Goal: Task Accomplishment & Management: Use online tool/utility

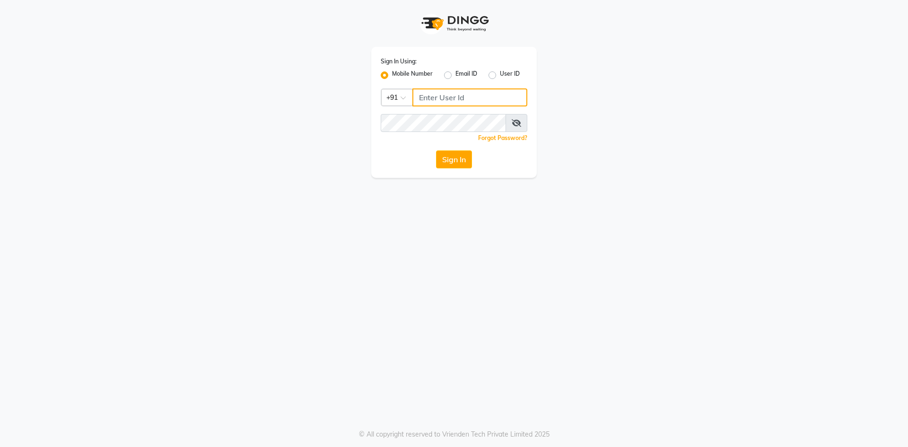
click at [452, 96] on input "Username" at bounding box center [469, 97] width 115 height 18
type input "7571900707"
click at [436, 150] on button "Sign In" at bounding box center [454, 159] width 36 height 18
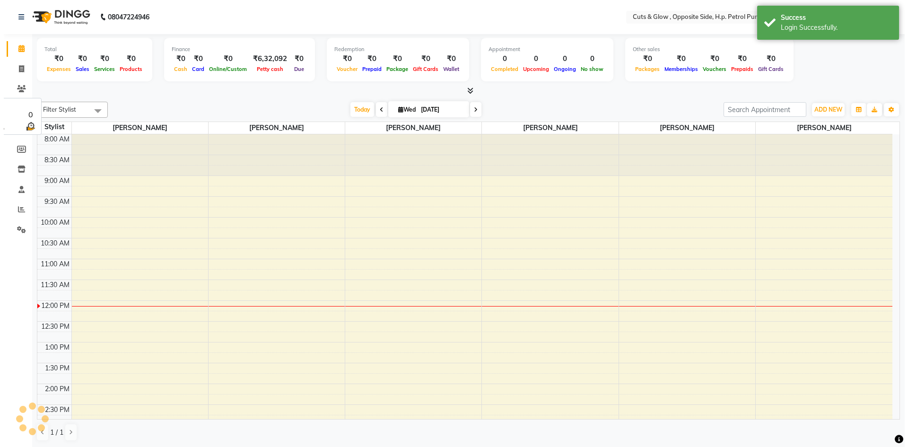
scroll to position [167, 0]
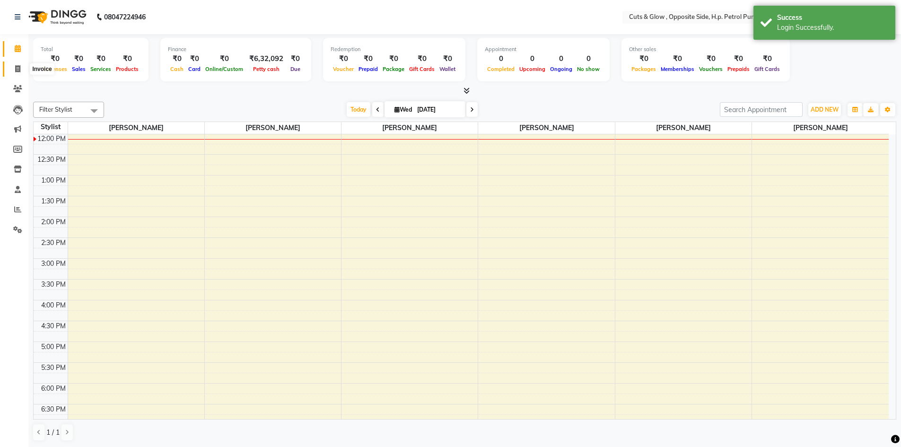
drag, startPoint x: 13, startPoint y: 67, endPoint x: 19, endPoint y: 65, distance: 6.0
click at [14, 67] on span at bounding box center [17, 69] width 17 height 11
select select "service"
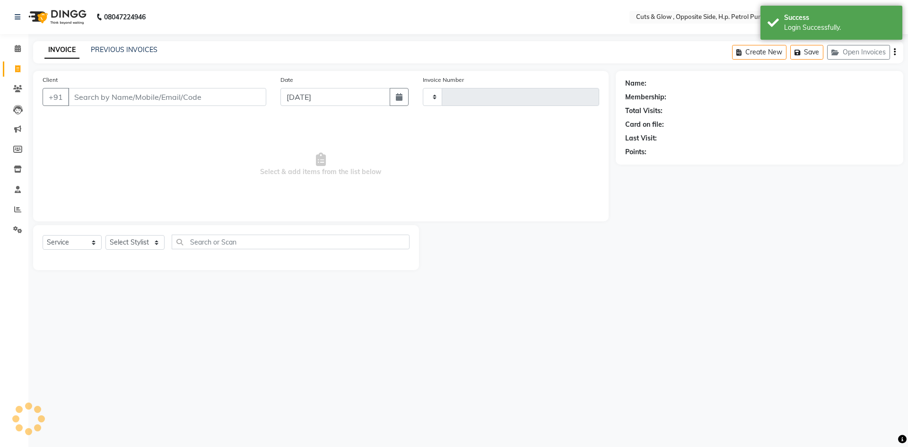
type input "0860"
select select "6633"
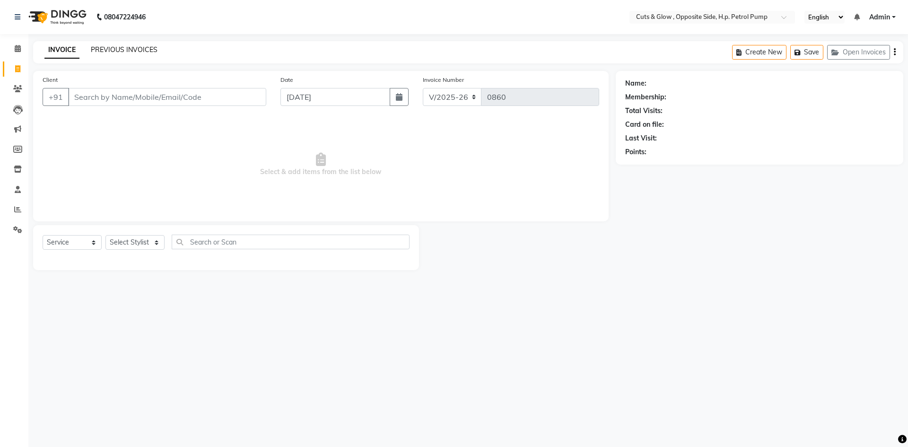
click at [142, 50] on link "PREVIOUS INVOICES" at bounding box center [124, 49] width 67 height 9
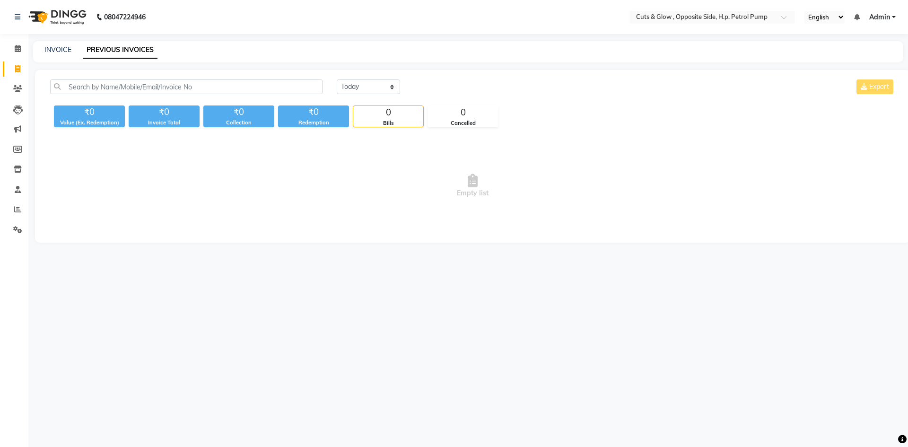
click at [61, 44] on div "INVOICE PREVIOUS INVOICES" at bounding box center [468, 51] width 870 height 21
click at [61, 48] on link "INVOICE" at bounding box center [57, 49] width 27 height 9
select select "service"
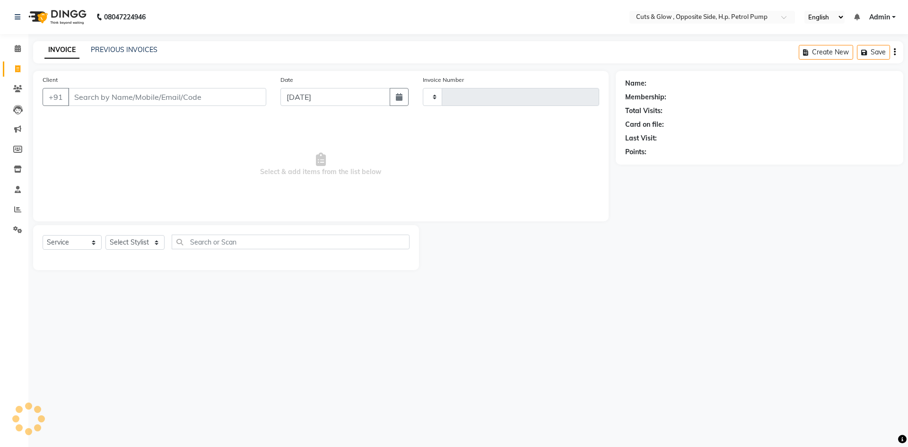
type input "0860"
select select "6633"
click at [259, 172] on span "Select & add items from the list below" at bounding box center [321, 164] width 557 height 95
drag, startPoint x: 94, startPoint y: 201, endPoint x: 102, endPoint y: 200, distance: 8.2
click at [97, 200] on span "Select & add items from the list below" at bounding box center [321, 164] width 557 height 95
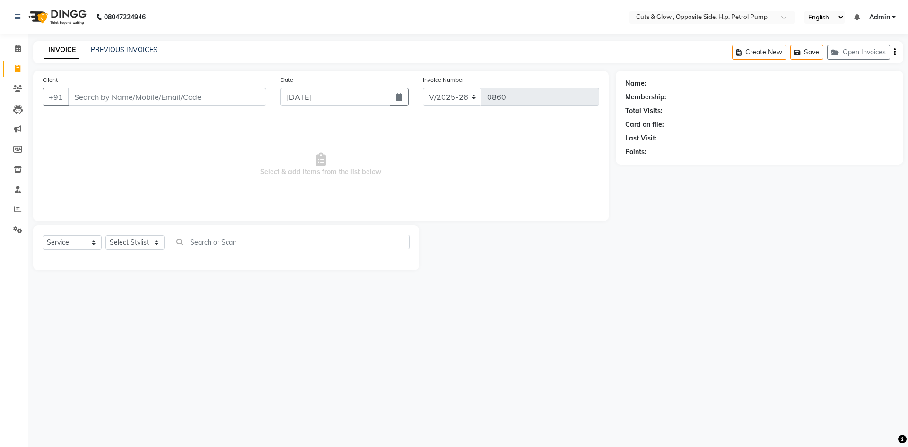
click at [139, 44] on div "INVOICE PREVIOUS INVOICES Create New Save Open Invoices" at bounding box center [468, 52] width 870 height 22
click at [152, 47] on link "PREVIOUS INVOICES" at bounding box center [124, 49] width 67 height 9
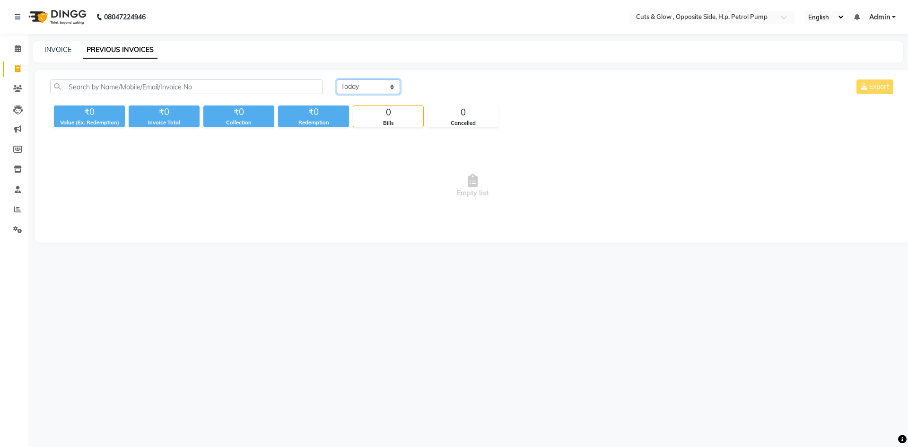
click at [365, 84] on select "[DATE] [DATE] Custom Range" at bounding box center [368, 86] width 63 height 15
select select "[DATE]"
click at [337, 79] on select "[DATE] [DATE] Custom Range" at bounding box center [368, 86] width 63 height 15
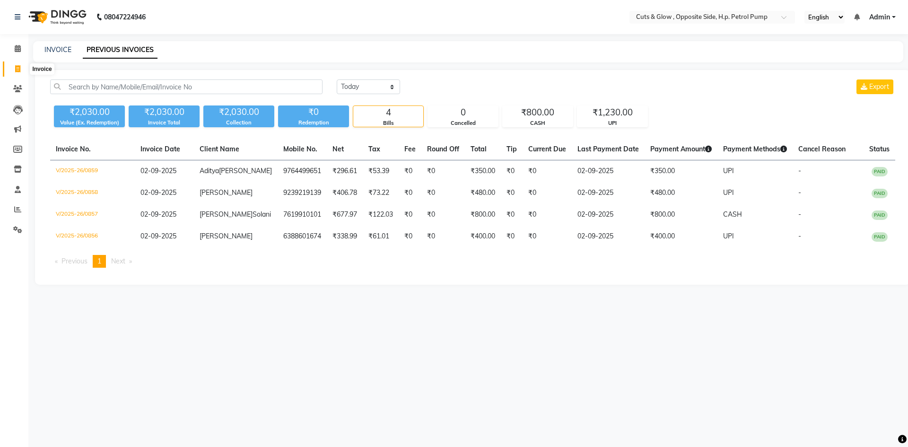
click at [17, 69] on icon at bounding box center [17, 68] width 5 height 7
select select "service"
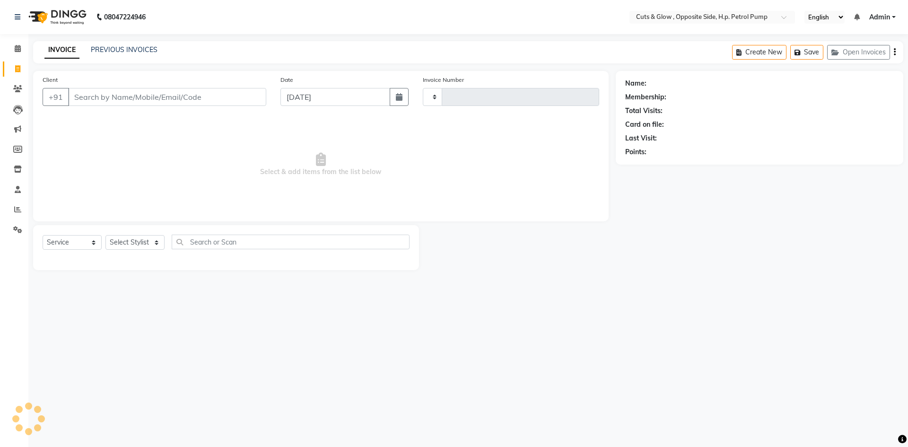
type input "0860"
select select "6633"
click at [121, 100] on input "Client" at bounding box center [167, 97] width 198 height 18
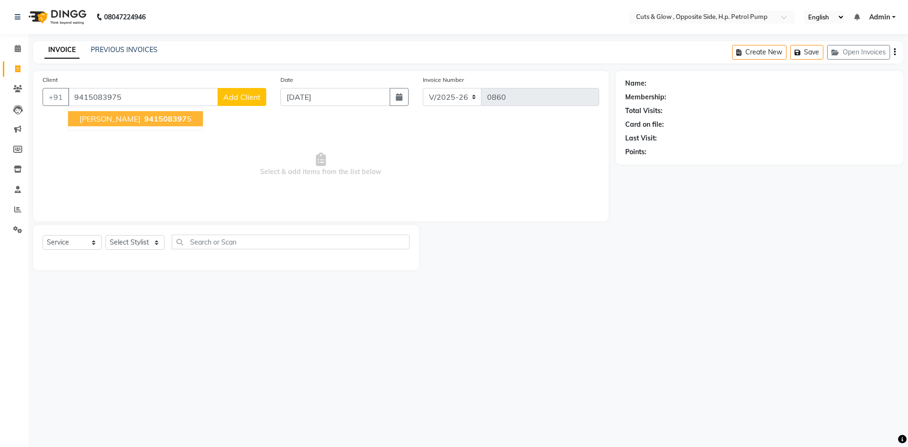
type input "9415083975"
click at [120, 125] on button "[PERSON_NAME] 941508397 5" at bounding box center [135, 118] width 135 height 15
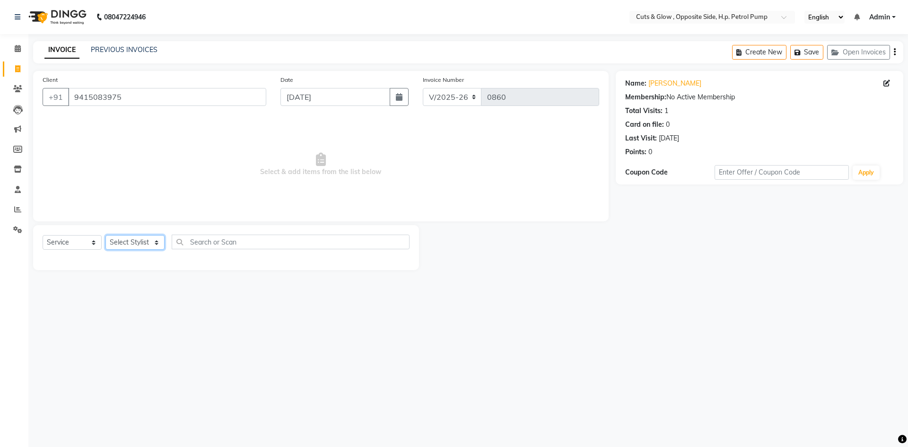
click at [147, 239] on select "Select Stylist [PERSON_NAME] [PERSON_NAME] [PERSON_NAME] [PERSON_NAME] Priyanka…" at bounding box center [134, 242] width 59 height 15
select select "63279"
click at [105, 235] on select "Select Stylist [PERSON_NAME] [PERSON_NAME] [PERSON_NAME] [PERSON_NAME] Priyanka…" at bounding box center [134, 242] width 59 height 15
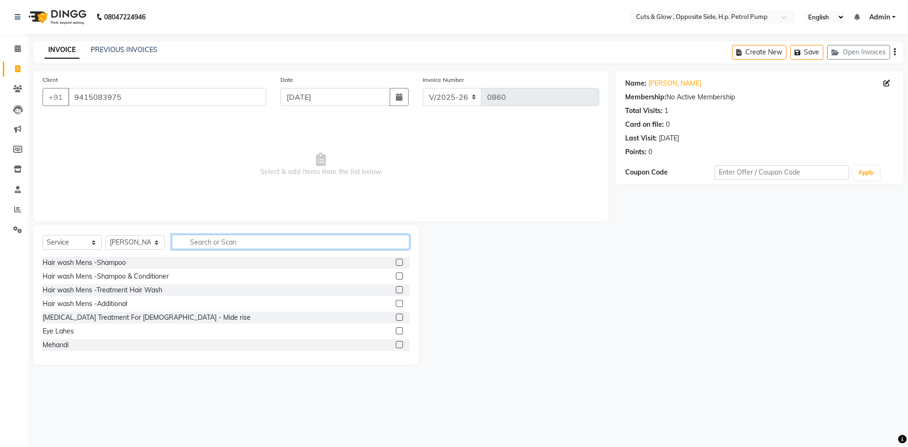
click at [243, 242] on input "text" at bounding box center [291, 242] width 238 height 15
type input "hair cut"
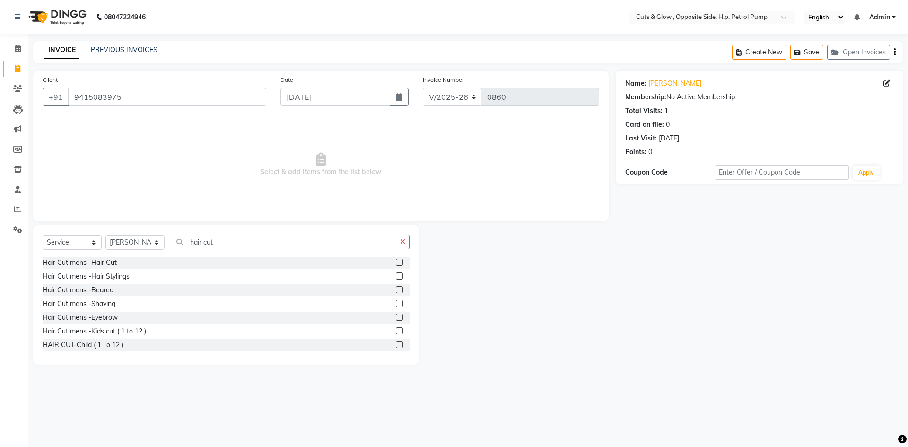
click at [396, 304] on label at bounding box center [399, 303] width 7 height 7
click at [396, 304] on input "checkbox" at bounding box center [399, 304] width 6 height 6
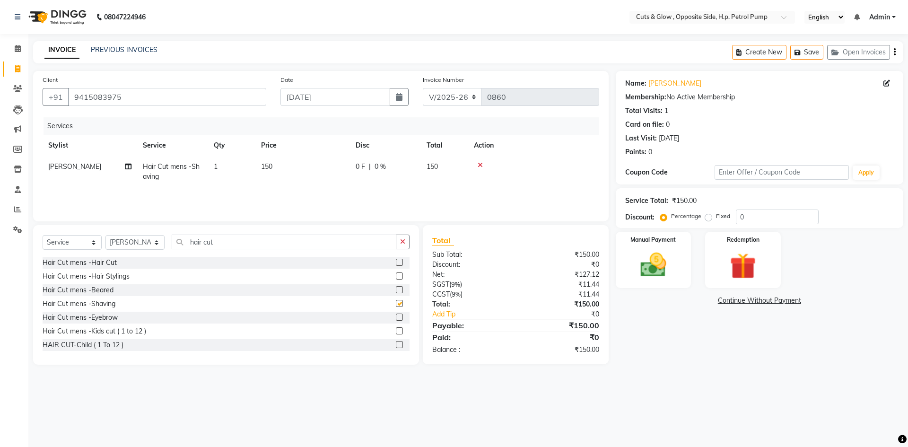
checkbox input "false"
click at [396, 260] on label at bounding box center [399, 262] width 7 height 7
click at [396, 260] on input "checkbox" at bounding box center [399, 263] width 6 height 6
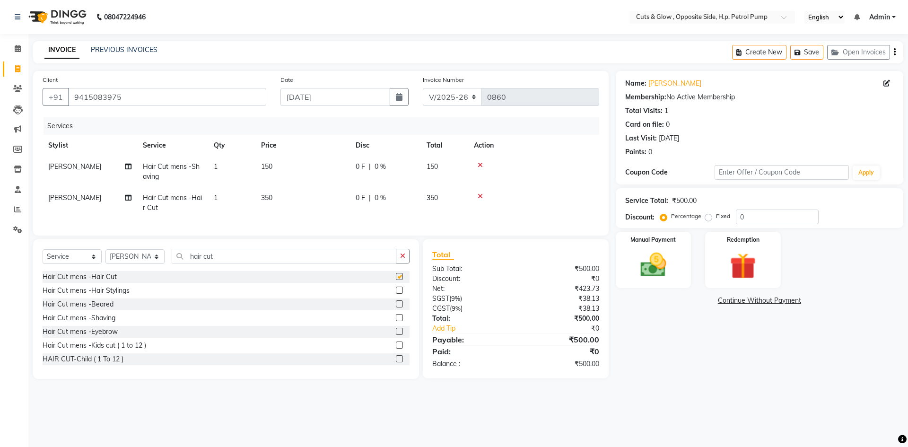
checkbox input "false"
click at [716, 216] on label "Fixed" at bounding box center [723, 216] width 14 height 9
click at [707, 216] on input "Fixed" at bounding box center [710, 216] width 7 height 7
radio input "true"
click at [774, 217] on input "0" at bounding box center [777, 216] width 83 height 15
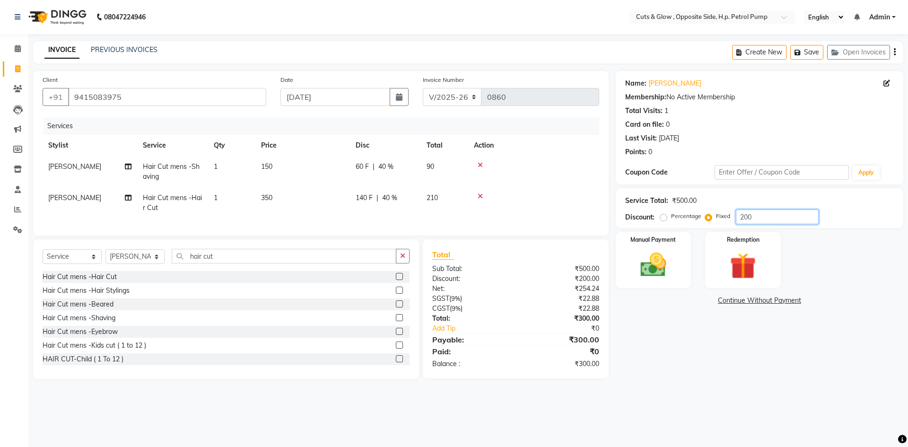
click at [758, 218] on input "200" at bounding box center [777, 216] width 83 height 15
type input "2"
type input "100"
click at [672, 257] on img at bounding box center [653, 264] width 44 height 31
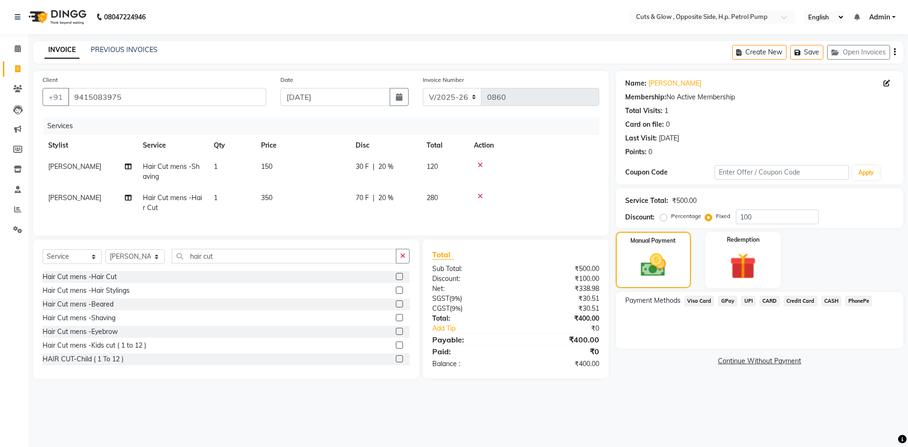
click at [829, 302] on span "CASH" at bounding box center [831, 301] width 20 height 11
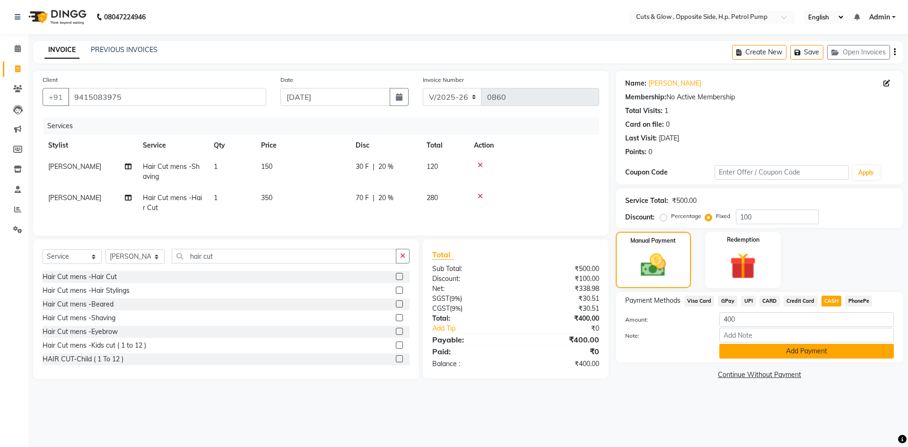
click at [821, 352] on button "Add Payment" at bounding box center [806, 351] width 174 height 15
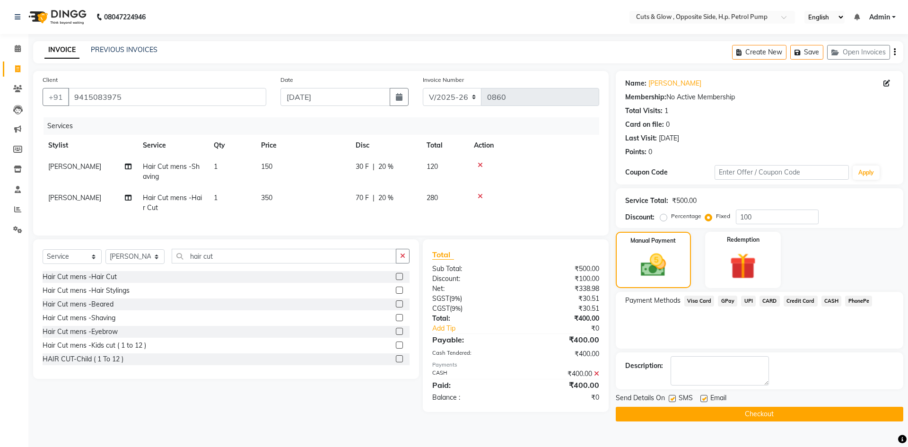
click at [812, 411] on button "Checkout" at bounding box center [759, 414] width 287 height 15
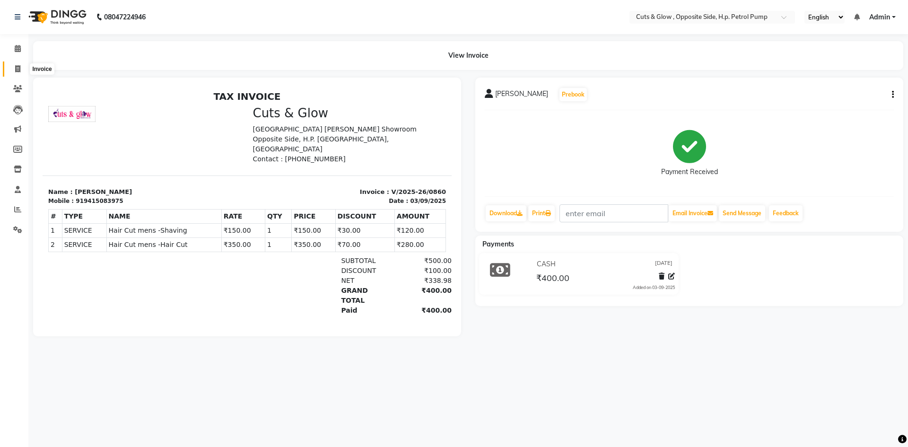
click at [17, 70] on icon at bounding box center [17, 68] width 5 height 7
select select "service"
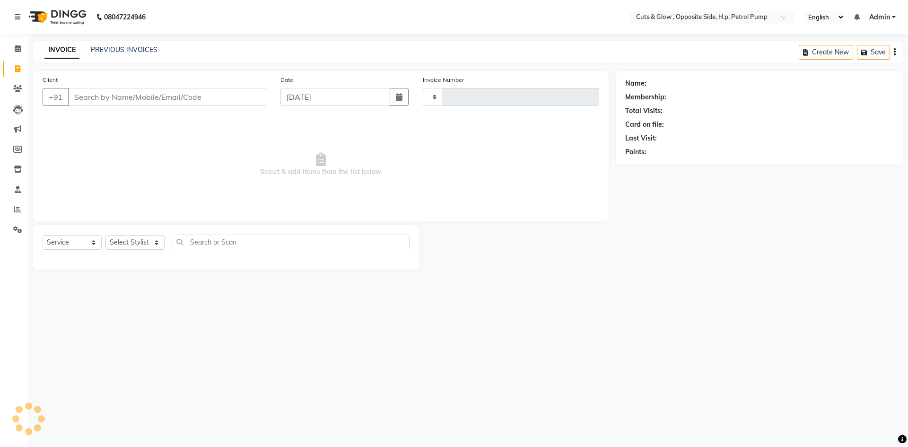
type input "0861"
select select "6633"
